Goal: Check status

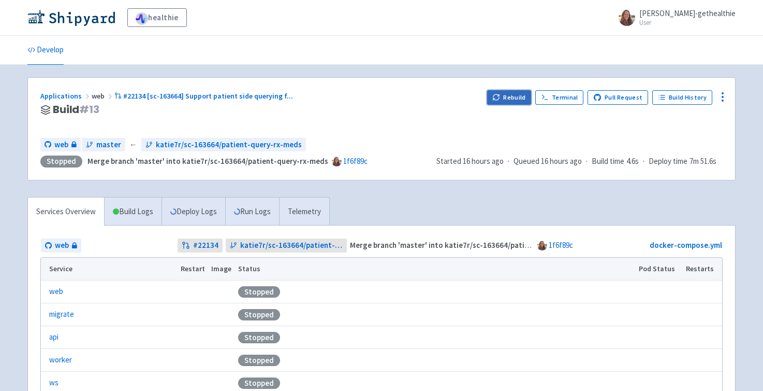
click at [522, 96] on button "Rebuild" at bounding box center [509, 97] width 45 height 15
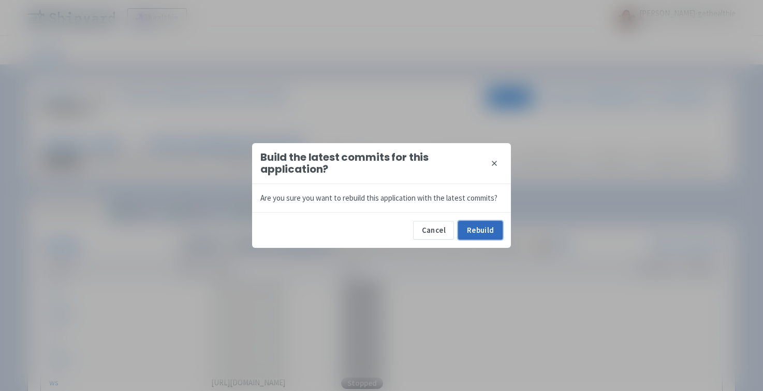
click at [489, 229] on button "Rebuild" at bounding box center [480, 230] width 45 height 19
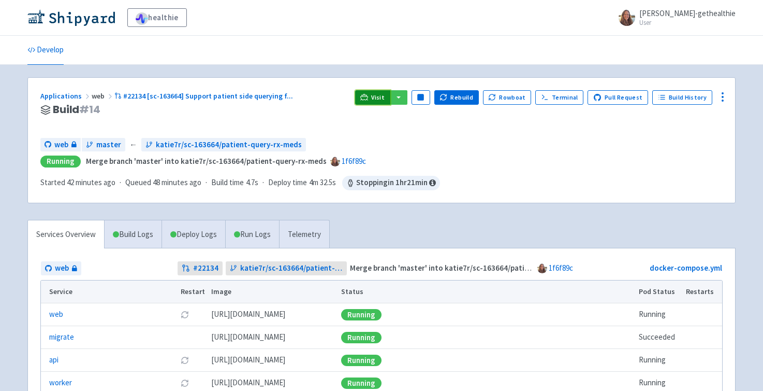
click at [383, 94] on span "Visit" at bounding box center [377, 97] width 13 height 8
